Goal: Share content: Share content

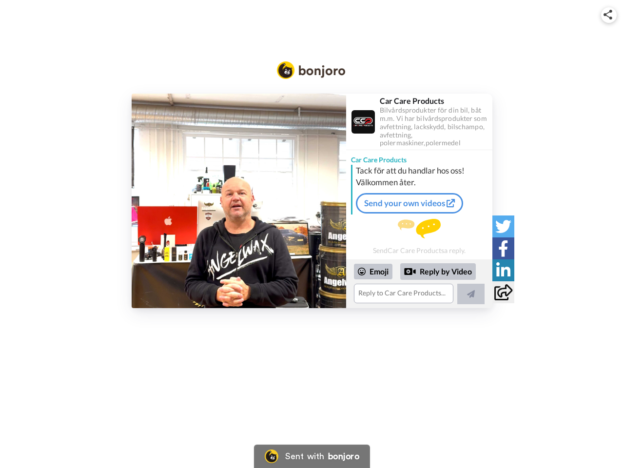
click at [609, 15] on img at bounding box center [608, 15] width 9 height 10
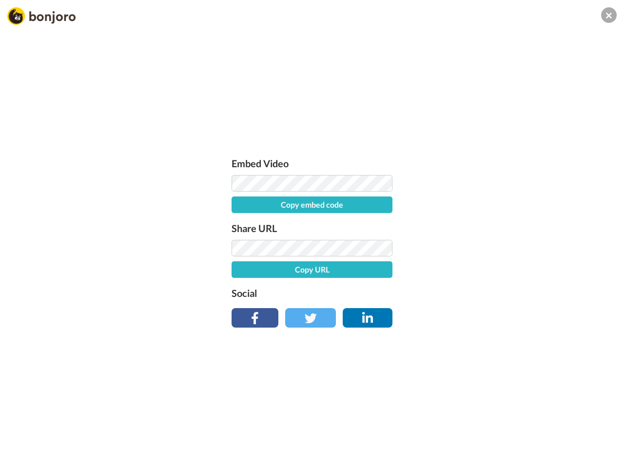
click at [239, 201] on button "Copy embed code" at bounding box center [312, 204] width 161 height 17
click at [419, 284] on div "Embed Video Embed code copied! Share URL Copy URL Social" at bounding box center [312, 287] width 624 height 468
click at [373, 272] on button "Copy URL" at bounding box center [312, 269] width 161 height 17
click at [438, 272] on div "Embed Video Embed code copied! Share URL URL copied! Social" at bounding box center [312, 287] width 624 height 468
click at [471, 294] on div "Embed Video Embed code copied! Share URL URL copied! Social" at bounding box center [312, 287] width 624 height 468
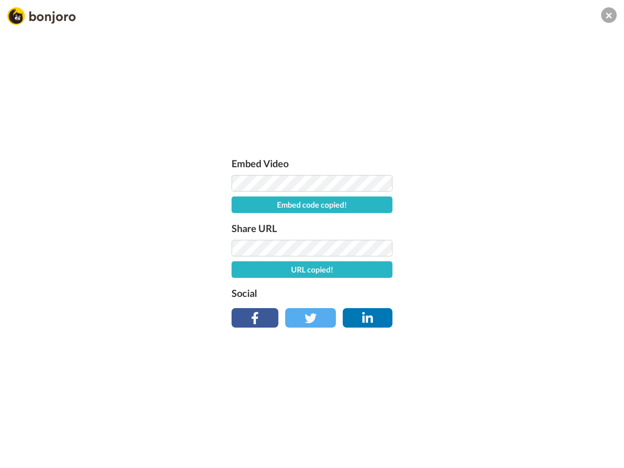
click at [503, 226] on div "Embed Video Embed code copied! Share URL URL copied! Social" at bounding box center [312, 287] width 624 height 468
click at [503, 248] on div "Embed Video Embed code copied! Share URL URL copied! Social" at bounding box center [312, 287] width 624 height 468
click at [503, 270] on div "Embed Video Embed code copied! Share URL URL copied! Social" at bounding box center [312, 287] width 624 height 468
click at [503, 292] on div "Embed Video Embed code copied! Share URL URL copied! Social" at bounding box center [312, 287] width 624 height 468
